Goal: Information Seeking & Learning: Learn about a topic

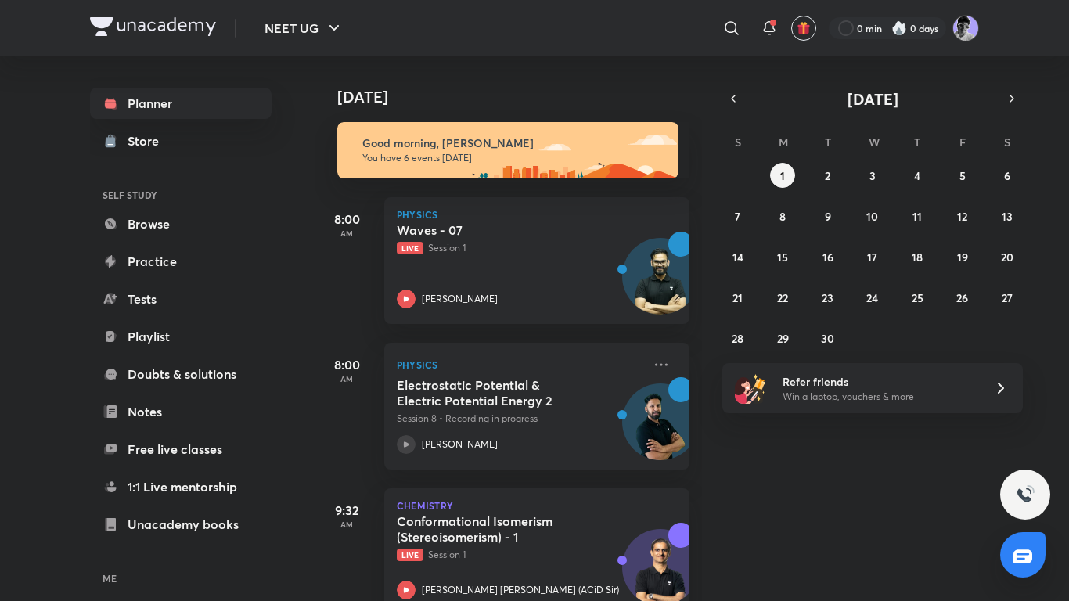
scroll to position [417, 0]
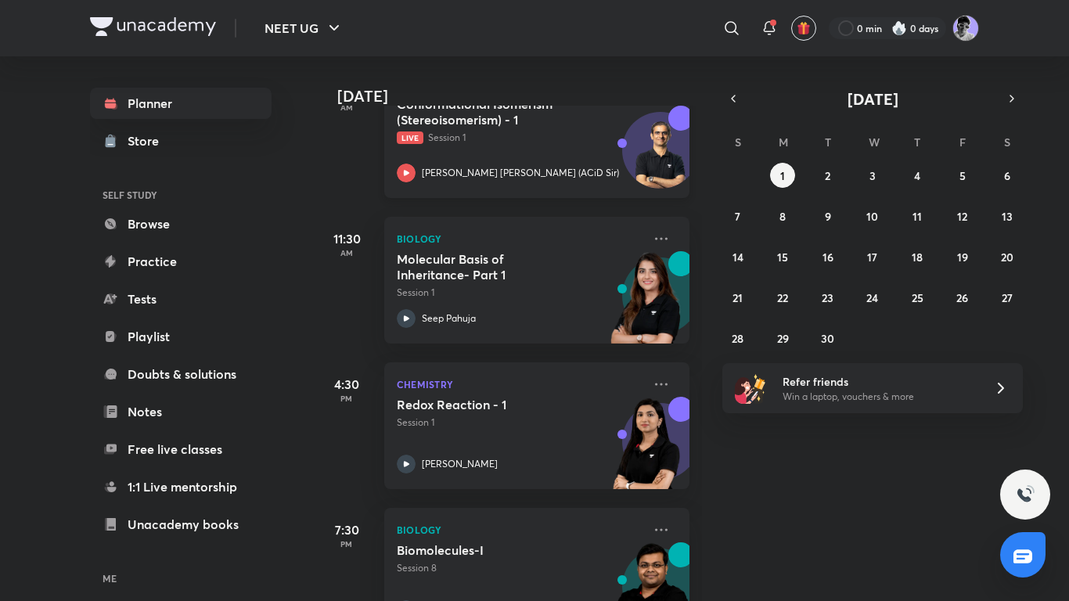
click at [412, 175] on icon at bounding box center [406, 173] width 19 height 19
